Goal: Task Accomplishment & Management: Use online tool/utility

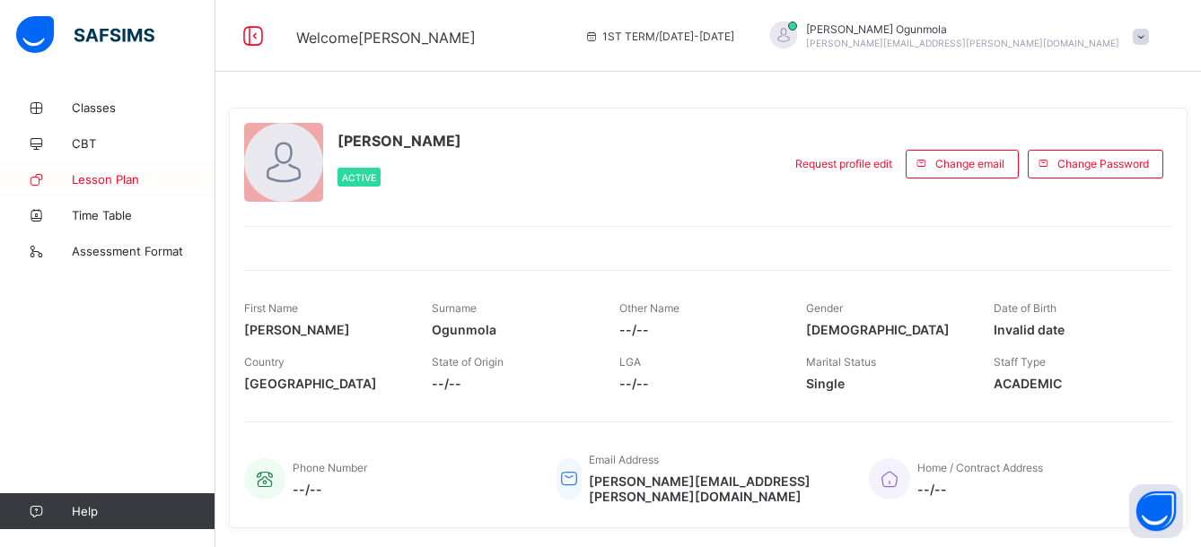
click at [97, 181] on span "Lesson Plan" at bounding box center [144, 179] width 144 height 14
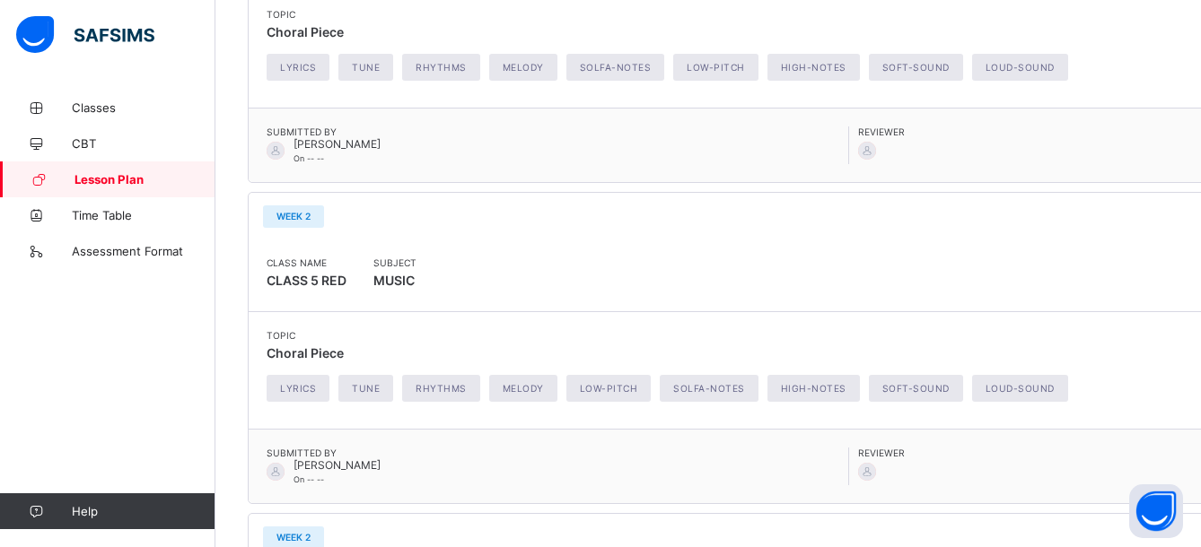
scroll to position [507, 0]
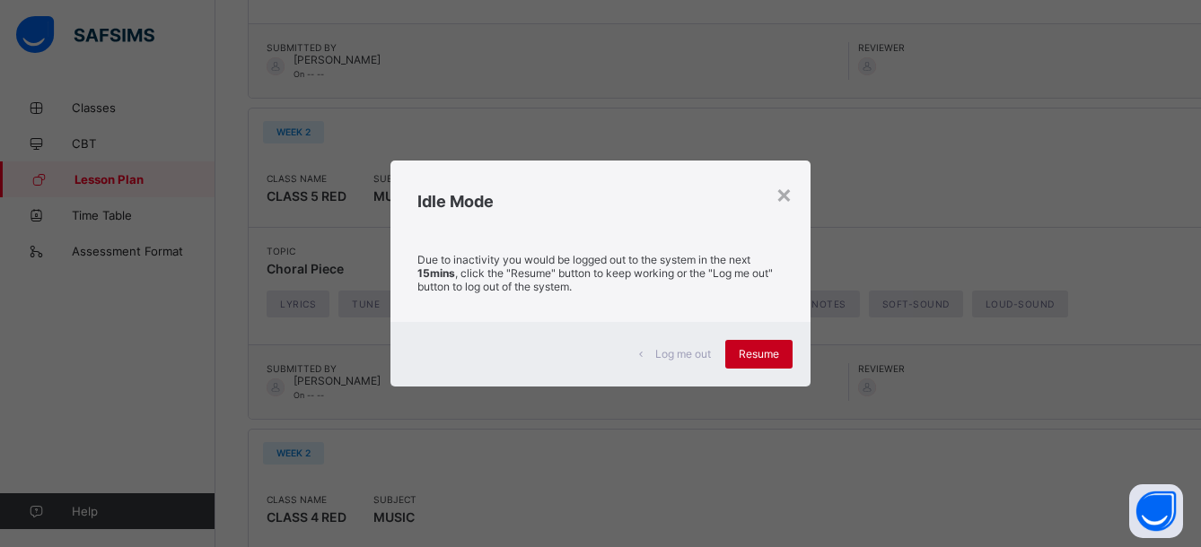
click at [775, 352] on span "Resume" at bounding box center [759, 353] width 40 height 13
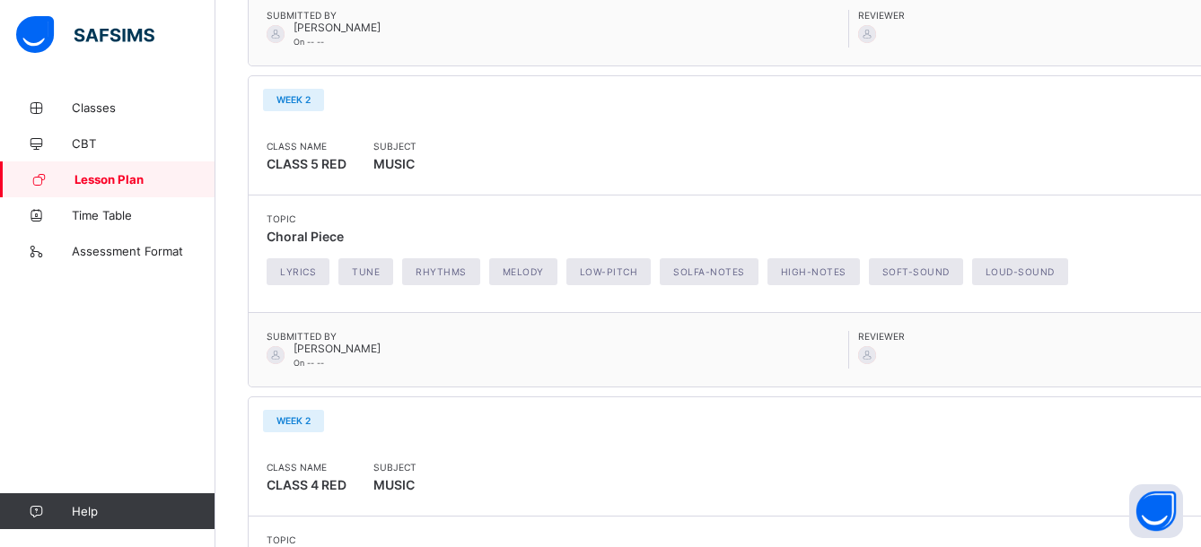
scroll to position [237, 0]
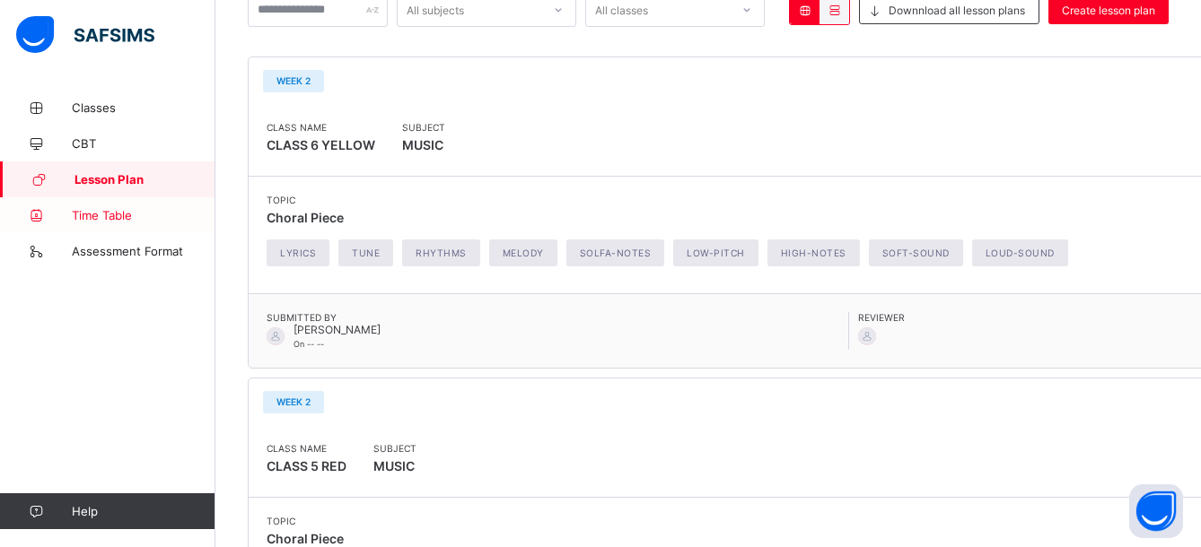
click at [105, 217] on span "Time Table" at bounding box center [144, 215] width 144 height 14
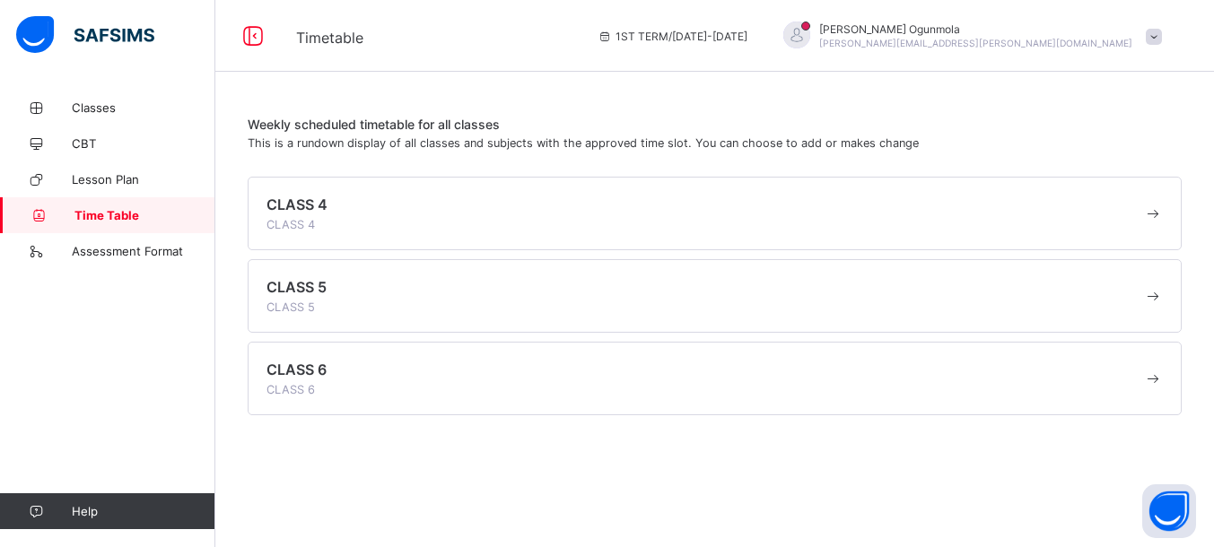
click at [607, 222] on div "CLASS 4 CLASS 4" at bounding box center [705, 214] width 877 height 36
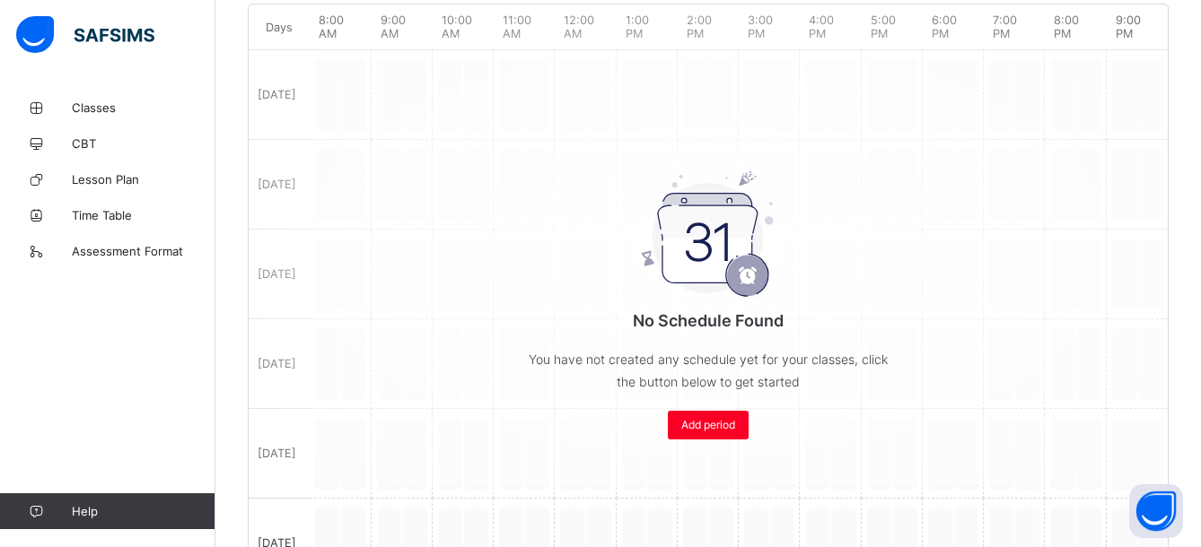
scroll to position [331, 0]
click at [463, 176] on div "No Schedule Found You have not created any schedule yet for your classes, click…" at bounding box center [708, 250] width 919 height 471
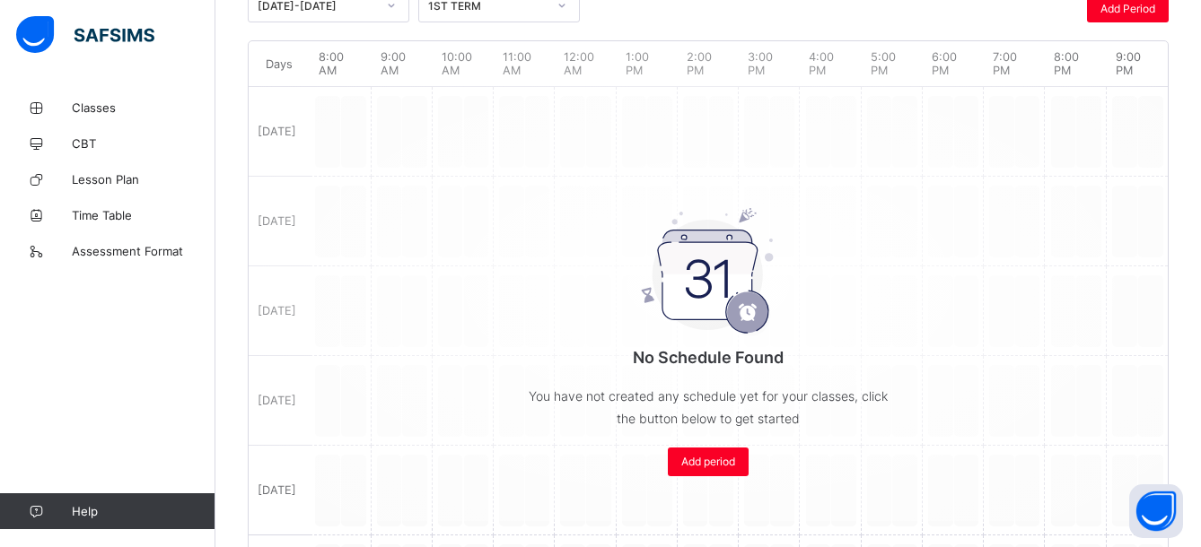
scroll to position [302, 0]
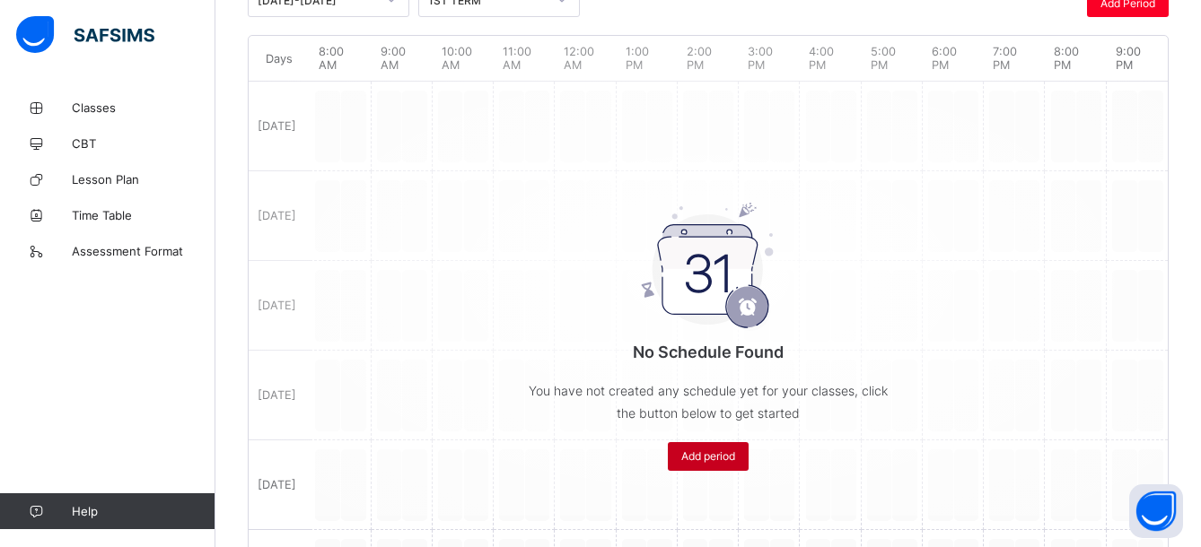
click at [713, 458] on span "Add period" at bounding box center [708, 456] width 54 height 13
